Goal: Feedback & Contribution: Submit feedback/report problem

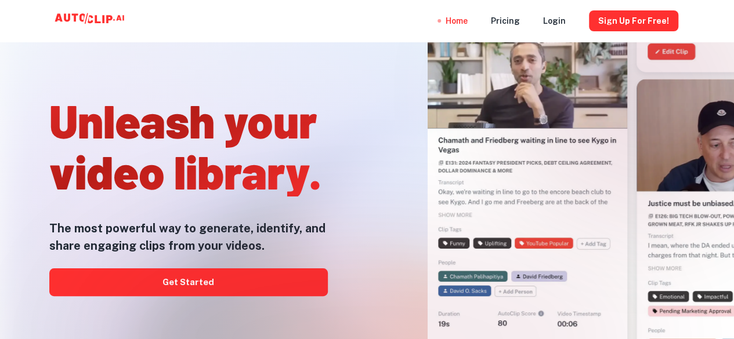
click at [160, 278] on div at bounding box center [367, 339] width 587 height 232
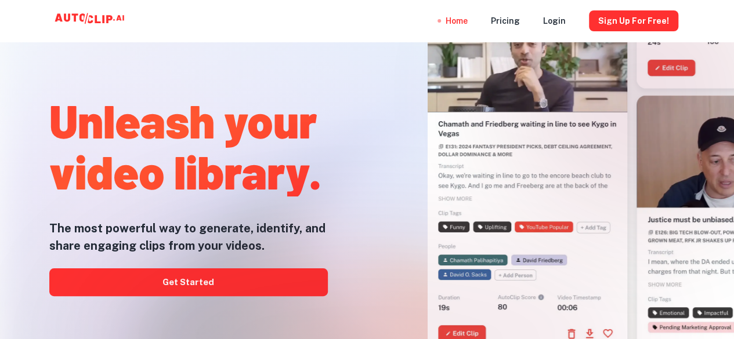
click at [195, 281] on div at bounding box center [367, 339] width 587 height 232
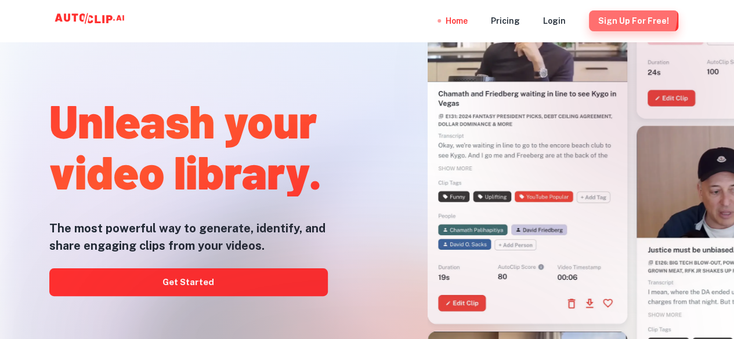
click at [629, 16] on button "Sign Up for free!" at bounding box center [633, 20] width 89 height 21
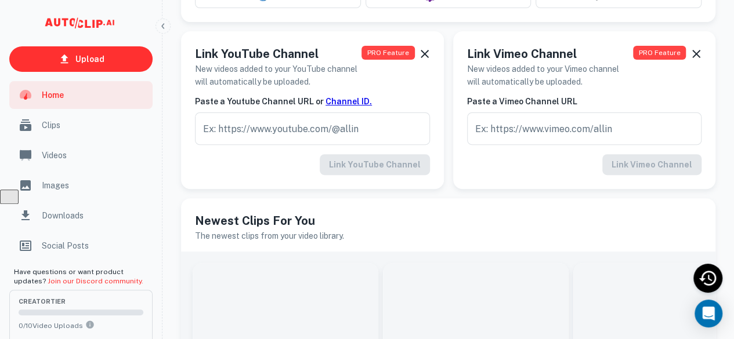
scroll to position [209, 0]
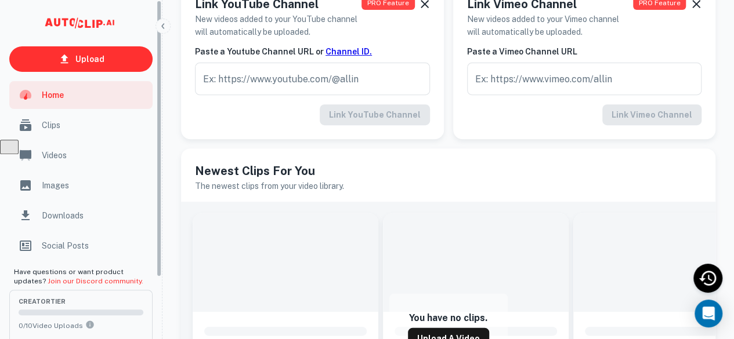
click at [157, 285] on div "Have questions or want product updates? Join our Discord community. creator Tie…" at bounding box center [81, 339] width 162 height 154
click at [158, 298] on div "Have questions or want product updates? Join our Discord community. creator Tie…" at bounding box center [81, 339] width 162 height 154
click at [160, 276] on div "Upload Home Clips Videos Images Downloads Social Posts Have questions or want p…" at bounding box center [81, 169] width 162 height 339
click at [158, 270] on div "Upload Home Clips Videos Images Downloads Social Posts Have questions or want p…" at bounding box center [81, 169] width 162 height 339
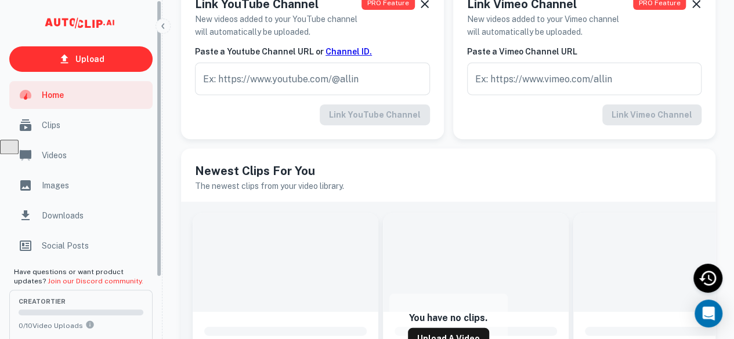
click at [158, 270] on div "Upload Home Clips Videos Images Downloads Social Posts Have questions or want p…" at bounding box center [81, 169] width 162 height 339
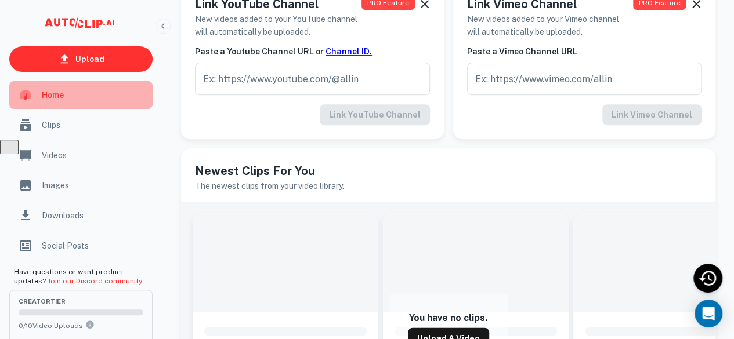
click at [64, 94] on span "Home" at bounding box center [94, 95] width 104 height 13
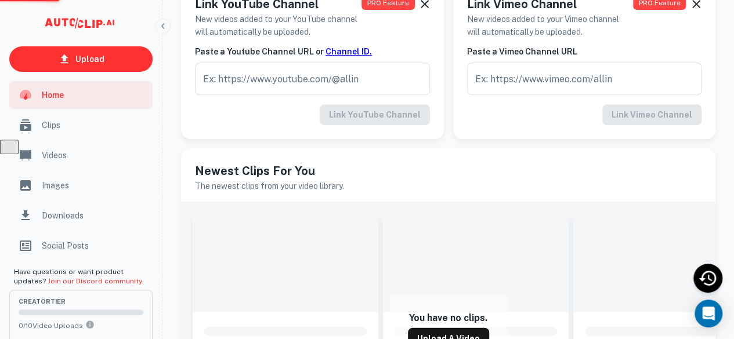
scroll to position [0, 0]
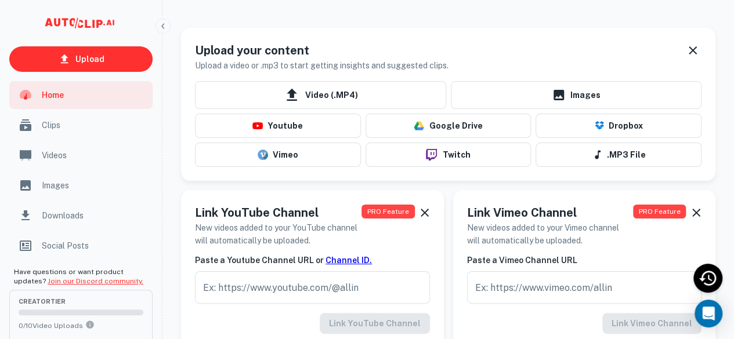
click at [82, 281] on link "Join our Discord community." at bounding box center [96, 281] width 96 height 8
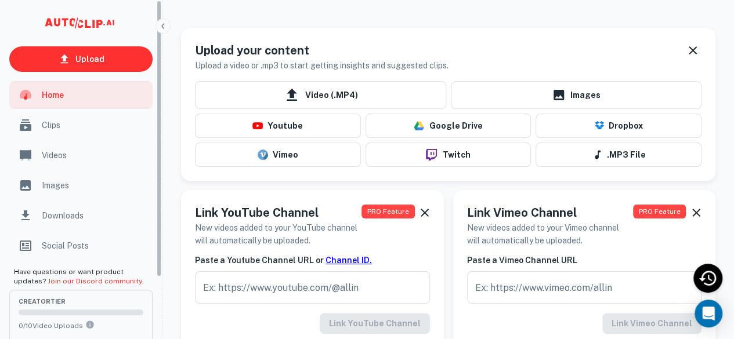
click at [159, 169] on div "Upload Home Clips Videos Images Downloads Social Posts Have questions or want p…" at bounding box center [81, 169] width 162 height 339
click at [158, 172] on div "Upload Home Clips Videos Images Downloads Social Posts Have questions or want p…" at bounding box center [81, 169] width 162 height 339
click at [158, 181] on div "Upload Home Clips Videos Images Downloads Social Posts Have questions or want p…" at bounding box center [81, 169] width 162 height 339
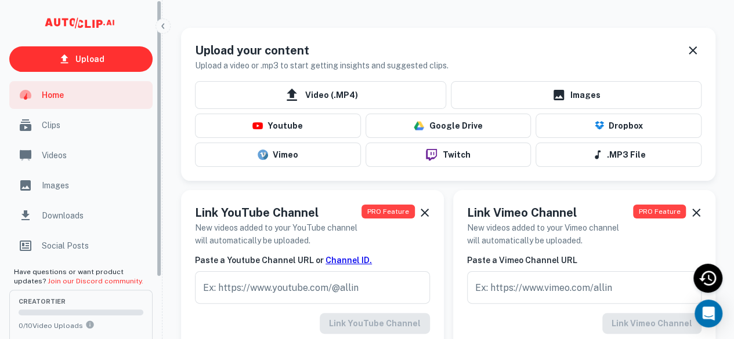
click at [158, 181] on div "Upload Home Clips Videos Images Downloads Social Posts Have questions or want p…" at bounding box center [81, 169] width 162 height 339
click at [158, 216] on div "Upload Home Clips Videos Images Downloads Social Posts Have questions or want p…" at bounding box center [81, 169] width 162 height 339
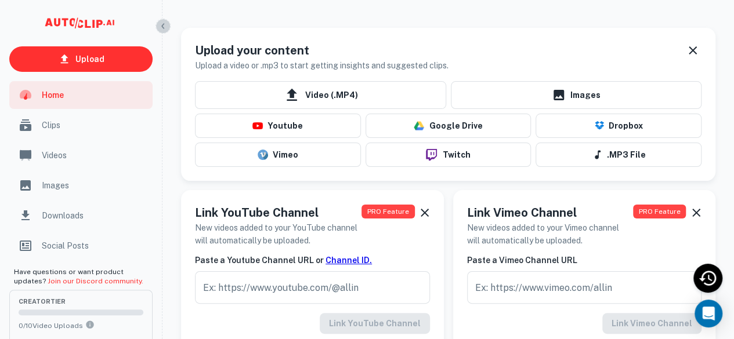
click at [161, 26] on icon "button" at bounding box center [162, 25] width 3 height 5
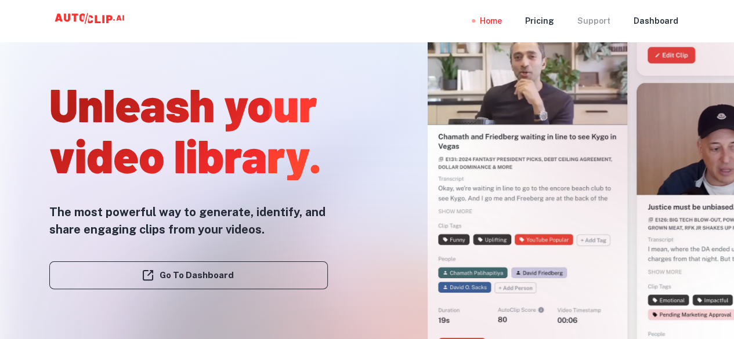
click at [597, 20] on div "Support" at bounding box center [593, 21] width 33 height 42
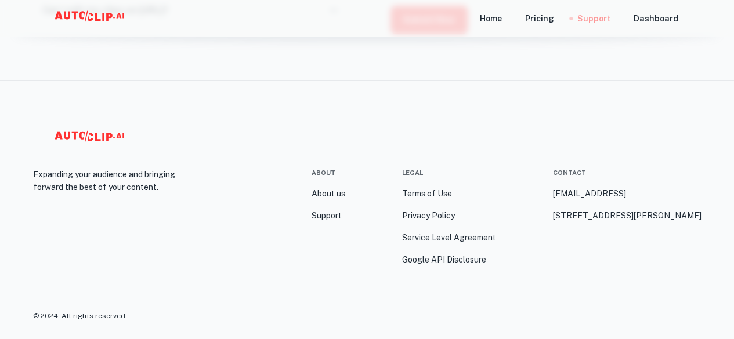
scroll to position [652, 0]
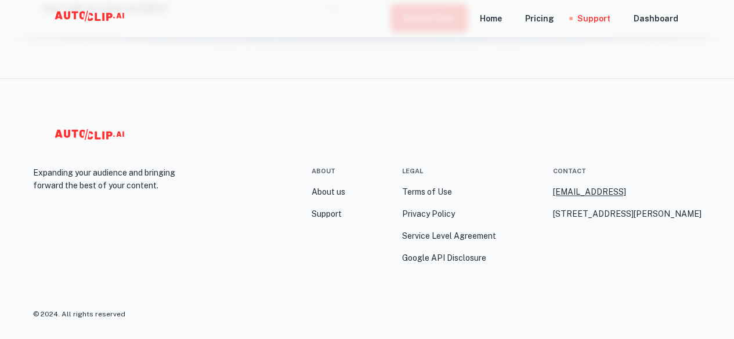
click at [552, 191] on link "[EMAIL_ADDRESS]" at bounding box center [588, 192] width 73 height 13
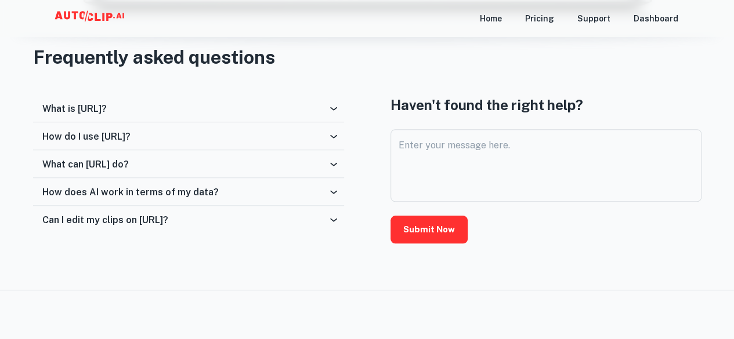
scroll to position [441, 0]
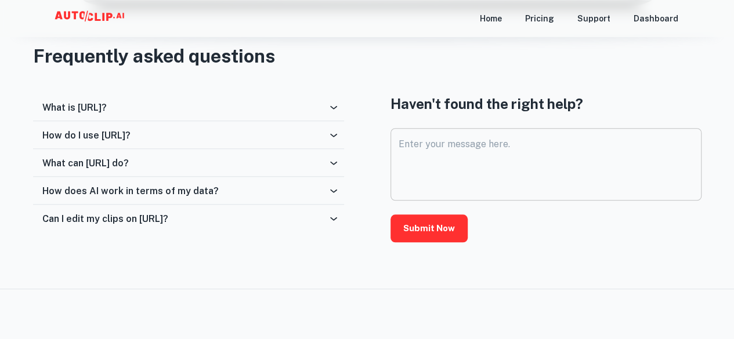
click at [457, 147] on textarea "Enter your message here." at bounding box center [546, 164] width 295 height 53
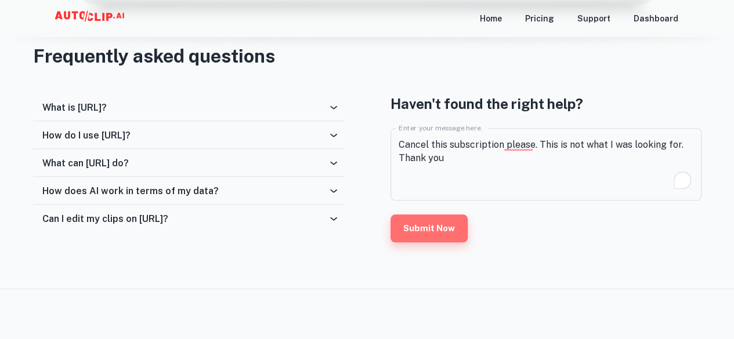
click at [434, 230] on button "Submit Now" at bounding box center [428, 229] width 77 height 28
click at [424, 225] on button "Submit Now" at bounding box center [428, 229] width 77 height 28
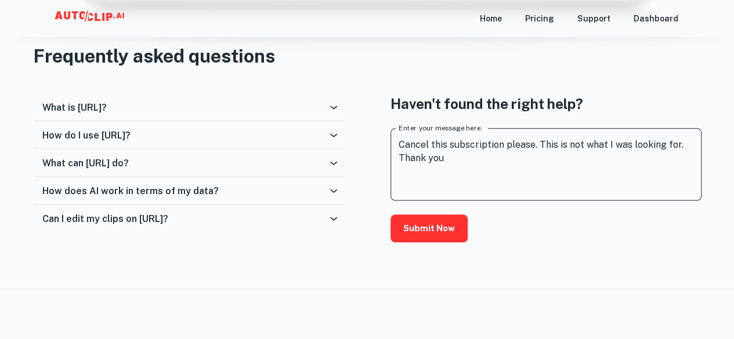
click at [448, 155] on textarea "Cancel this subscription please. This is not what I was looking for. Thank you" at bounding box center [546, 164] width 295 height 53
type textarea "Cancel this subscription please. This is not what I was looking for. Thank you …"
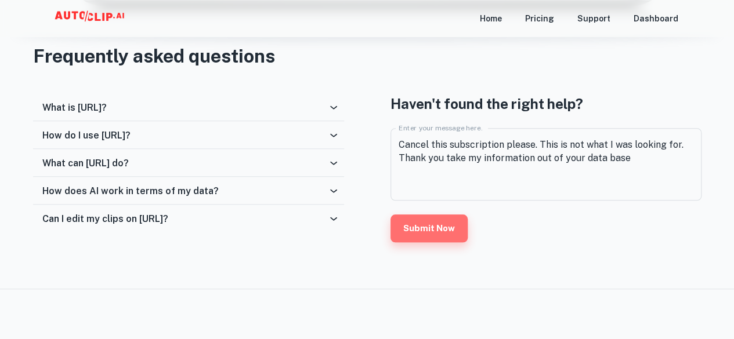
click at [423, 226] on button "Submit Now" at bounding box center [428, 229] width 77 height 28
drag, startPoint x: 415, startPoint y: 236, endPoint x: 379, endPoint y: 212, distance: 43.4
click at [379, 212] on div "What is [URL]? Autoclip is a video processing platform that allows users to cli…" at bounding box center [367, 167] width 668 height 149
click at [417, 220] on button "Submit Now" at bounding box center [428, 229] width 77 height 28
click at [415, 222] on button "Submit Now" at bounding box center [428, 229] width 77 height 28
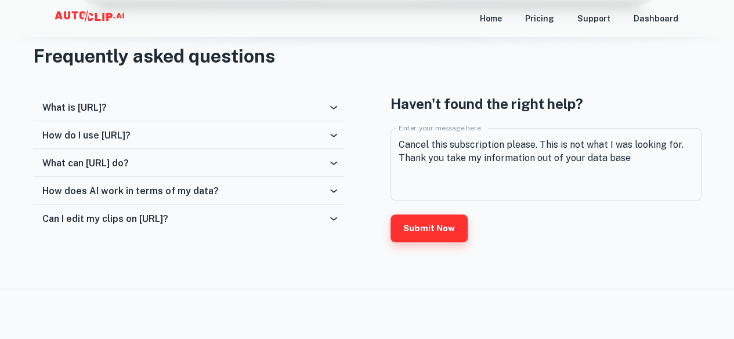
click at [390, 215] on button "Submit Now" at bounding box center [428, 229] width 77 height 28
click at [432, 226] on button "Submit Now" at bounding box center [428, 229] width 77 height 28
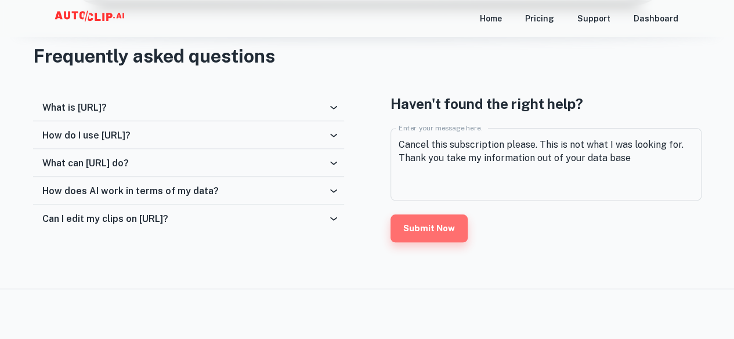
click at [432, 226] on button "Submit Now" at bounding box center [428, 229] width 77 height 28
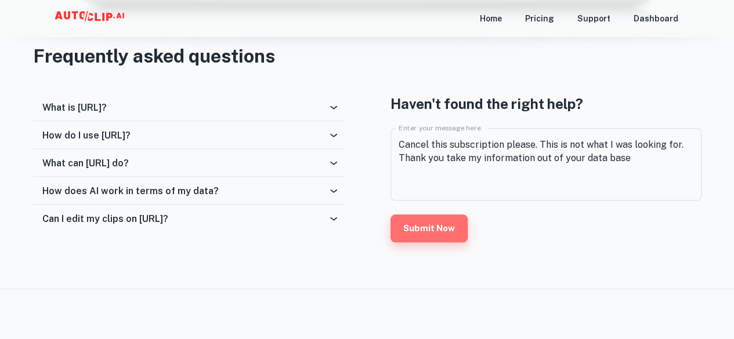
click at [432, 226] on button "Submit Now" at bounding box center [428, 229] width 77 height 28
